Goal: Contribute content: Contribute content

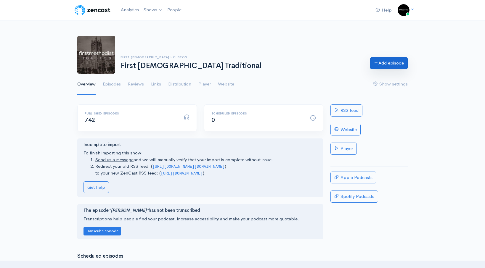
click at [375, 60] on icon at bounding box center [376, 62] width 4 height 4
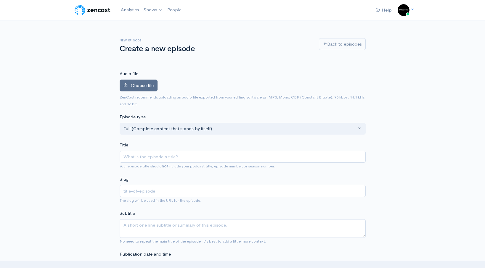
click at [138, 91] on label "Choose file" at bounding box center [139, 86] width 38 height 12
click at [0, 0] on input "Choose file" at bounding box center [0, 0] width 0 height 0
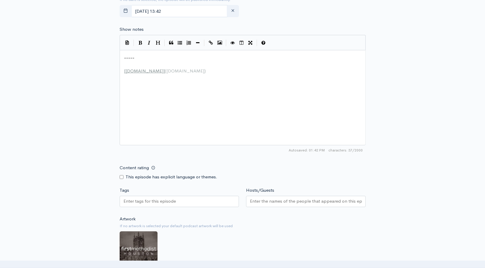
scroll to position [284, 0]
click at [178, 122] on div "xxxxxxxxxx ----- ​ [ [DOMAIN_NAME] ] ( [DOMAIN_NAME] )" at bounding box center [250, 105] width 254 height 104
type textarea "----- [[DOMAIN_NAME]]([DOMAIN_NAME])"
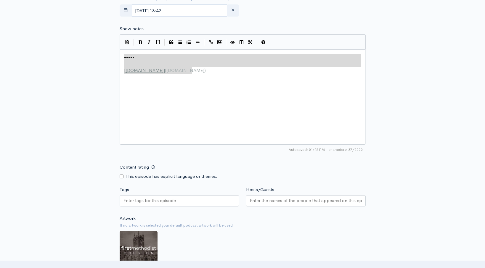
drag, startPoint x: 186, startPoint y: 70, endPoint x: -39, endPoint y: 13, distance: 232.5
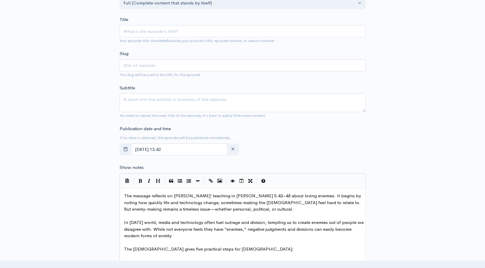
scroll to position [54, 0]
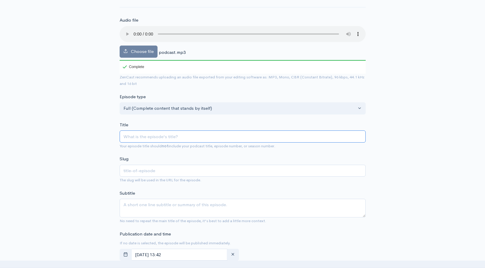
click at [166, 139] on input "Title" at bounding box center [243, 136] width 246 height 12
type input "E"
type input "e"
type input "Ene"
type input "ene"
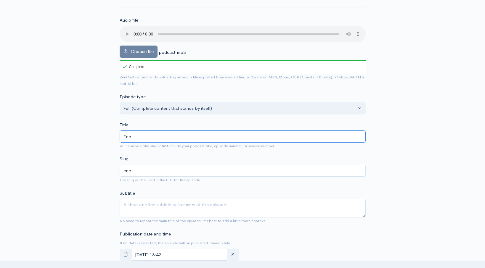
type input "Enem"
type input "enem"
type input "Enemi"
type input "enemi"
type input "Enemie"
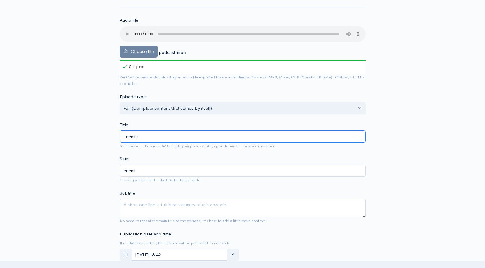
type input "enemie"
type input "Enemies"
type input "enemies"
type input "Enemies"
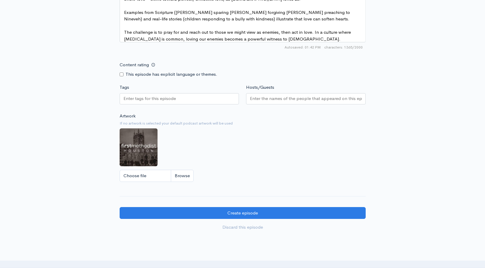
scroll to position [530, 0]
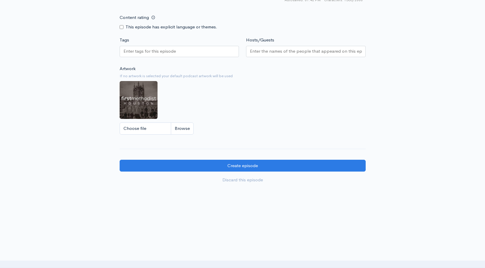
click at [276, 48] on input "Hosts/Guests" at bounding box center [306, 51] width 112 height 7
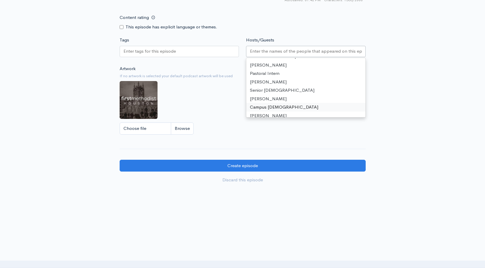
scroll to position [52, 0]
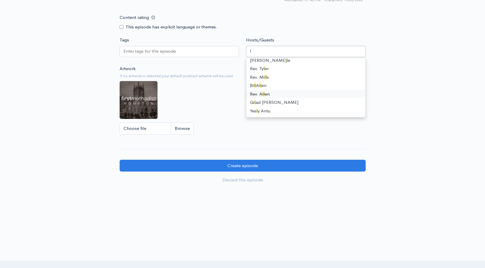
type input "li"
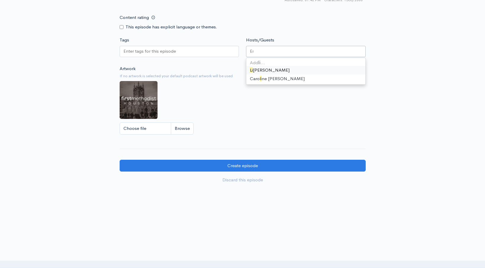
scroll to position [207, 0]
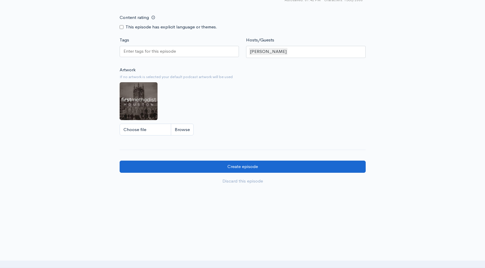
drag, startPoint x: 238, startPoint y: 157, endPoint x: 239, endPoint y: 161, distance: 4.5
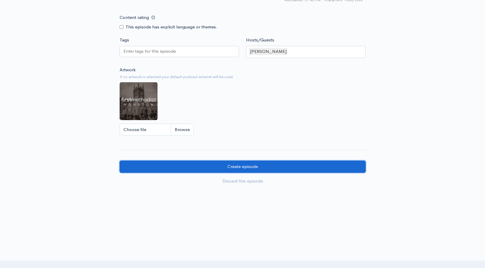
click at [239, 163] on input "Create episode" at bounding box center [243, 167] width 246 height 12
